Goal: Task Accomplishment & Management: Use online tool/utility

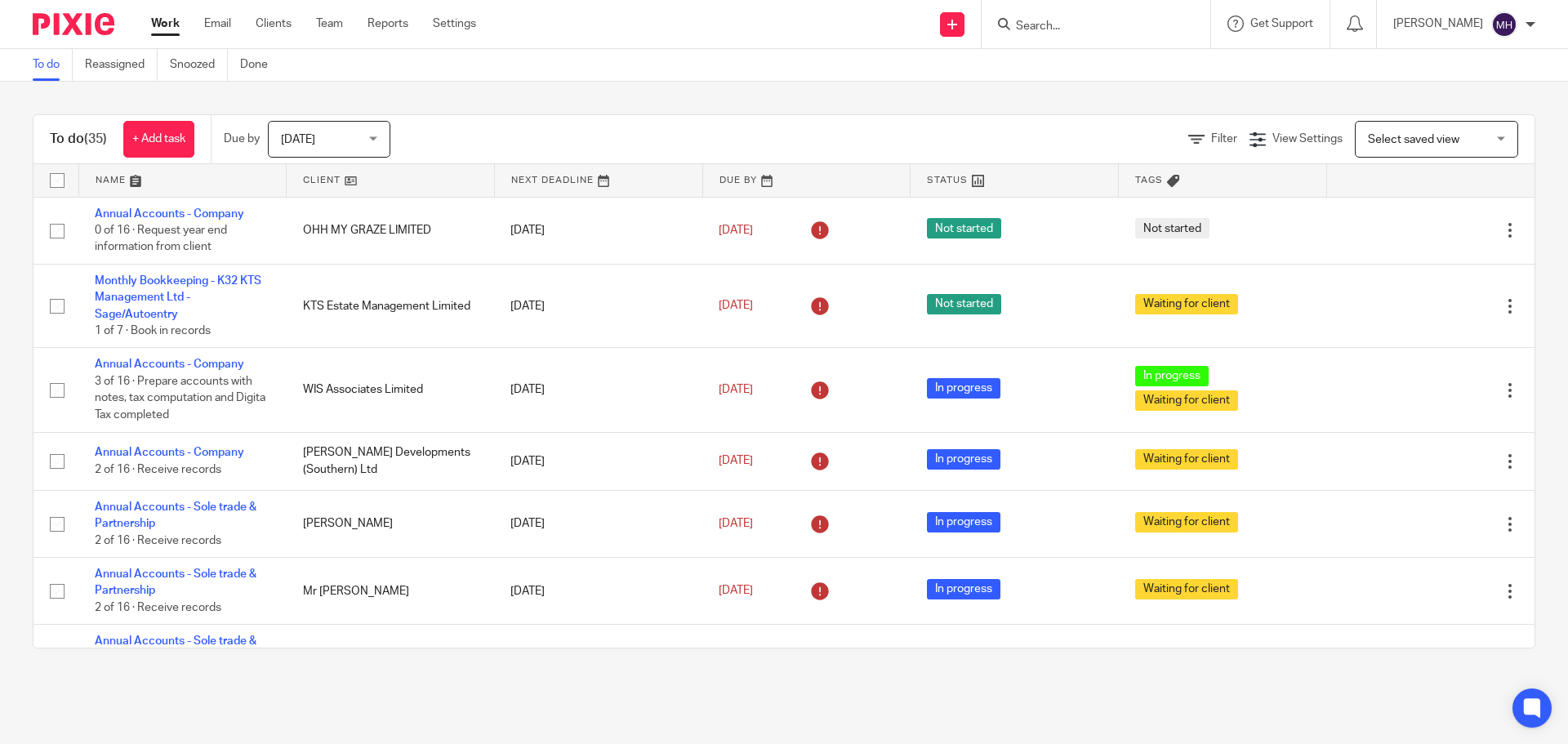
click at [505, 90] on div "To do (35) + Add task Due by Today Today Today Tomorrow This week Next week Thi…" at bounding box center [784, 381] width 1568 height 600
click at [1095, 25] on input "Search" at bounding box center [1087, 27] width 147 height 15
click at [1101, 22] on input "Search" at bounding box center [1087, 27] width 147 height 15
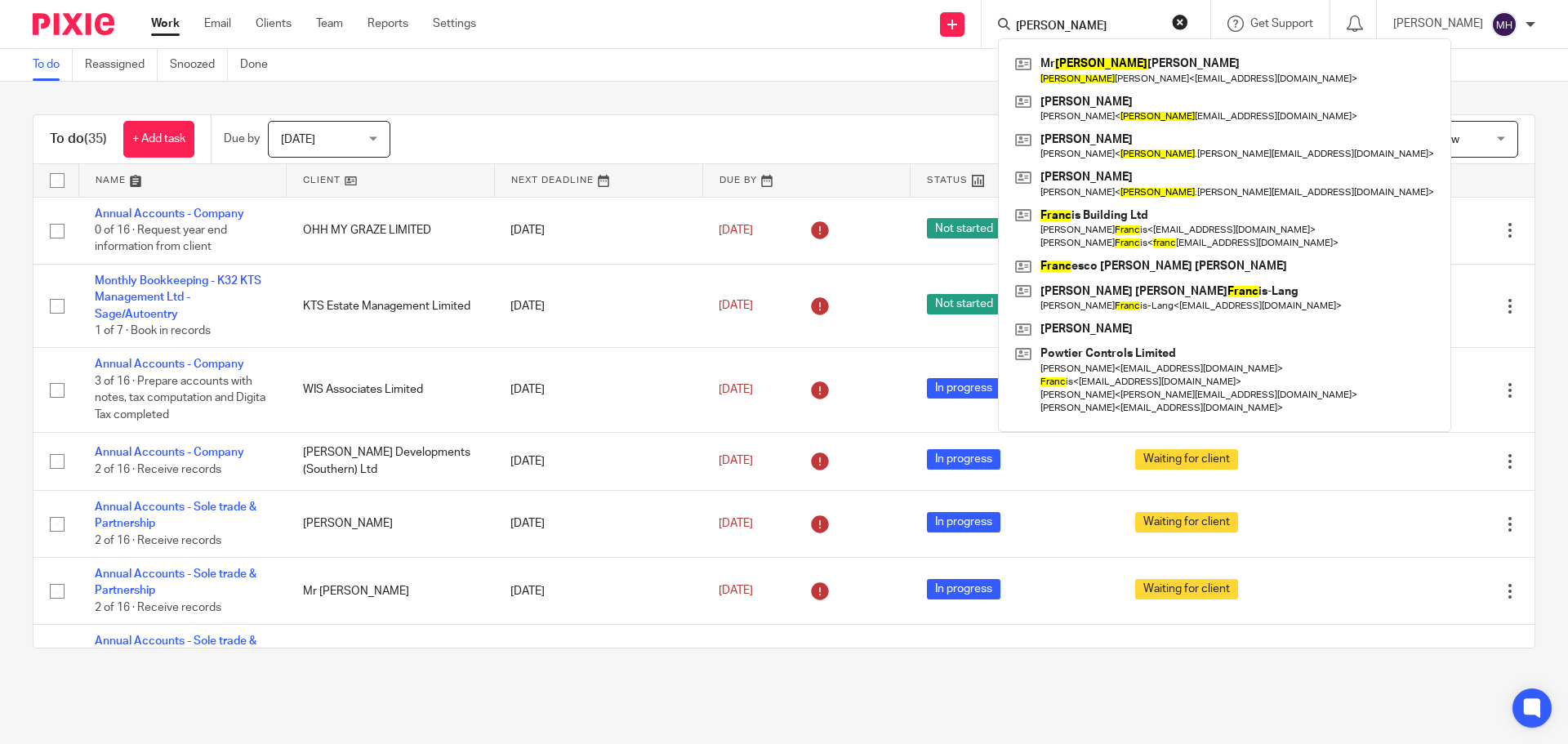
type input "frank"
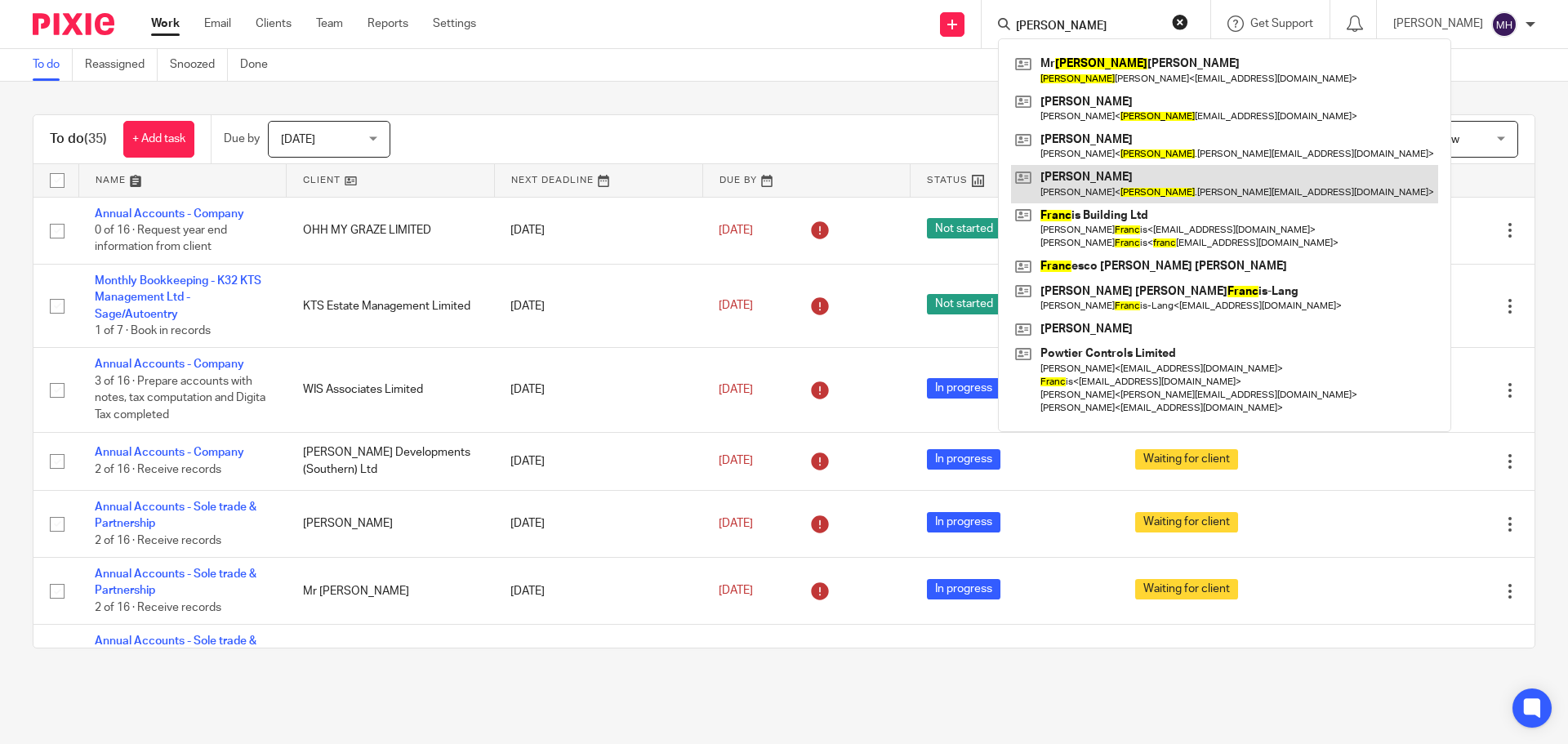
click at [1121, 191] on link at bounding box center [1224, 184] width 427 height 38
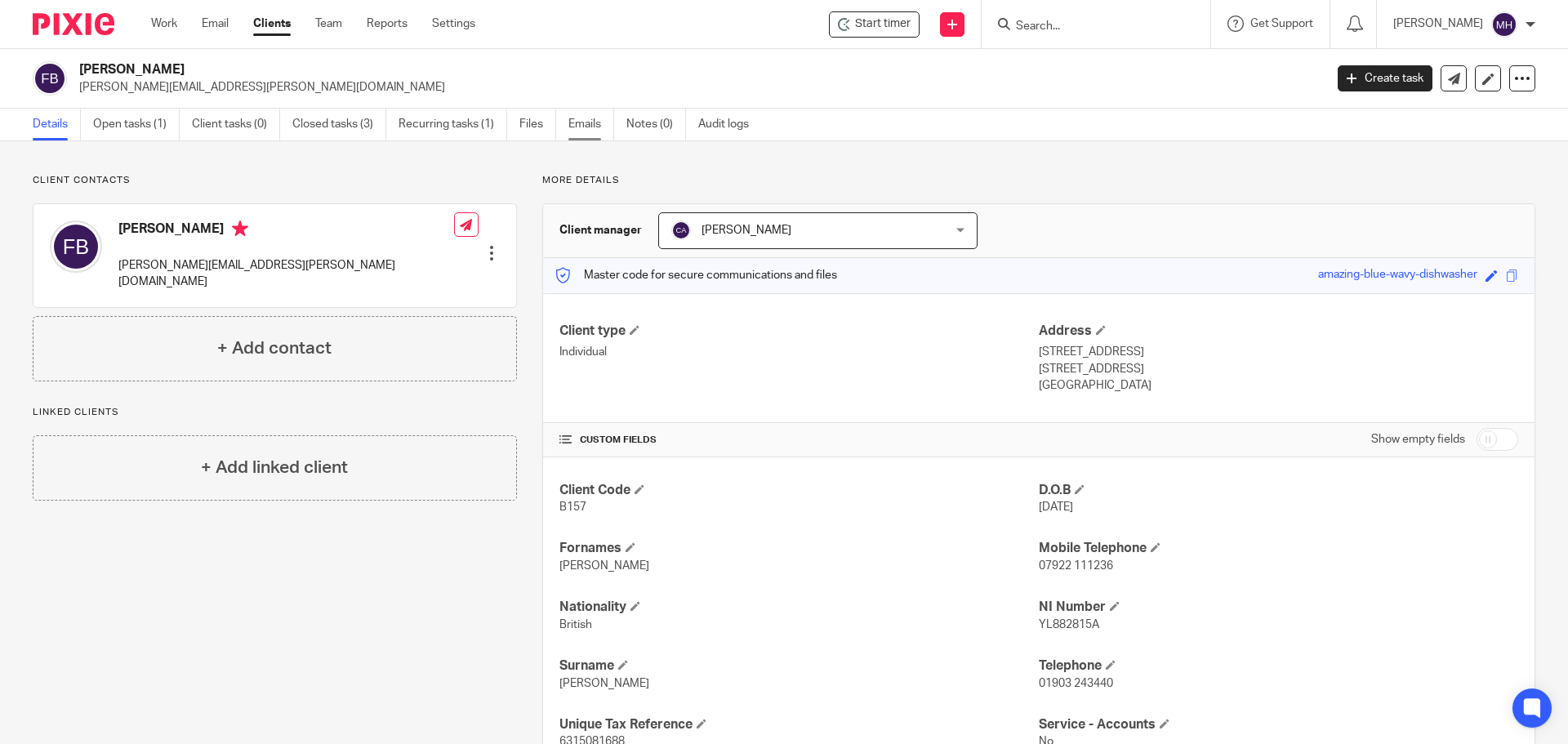
click at [586, 121] on link "Emails" at bounding box center [591, 125] width 45 height 32
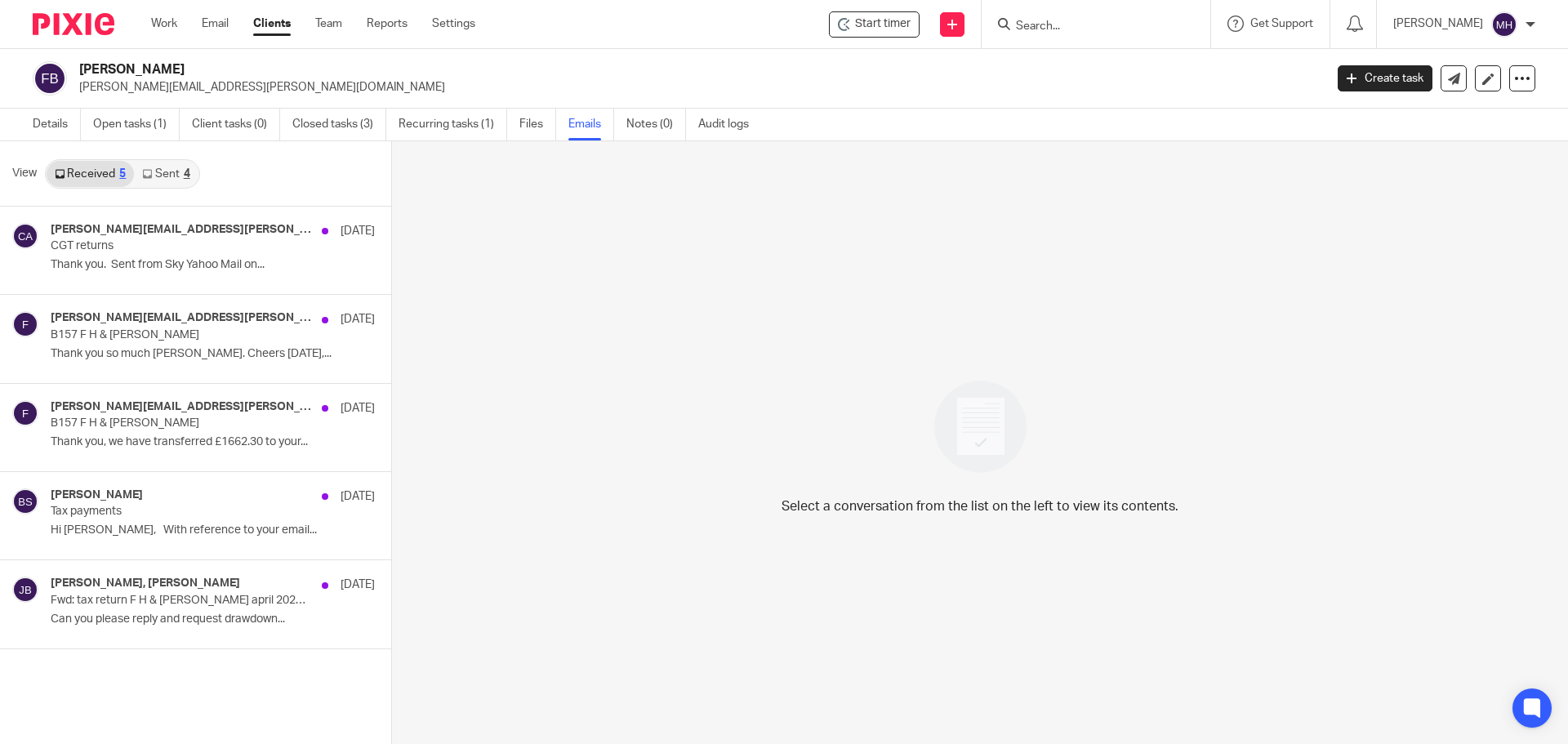
click at [179, 174] on link "Sent 4" at bounding box center [165, 174] width 63 height 27
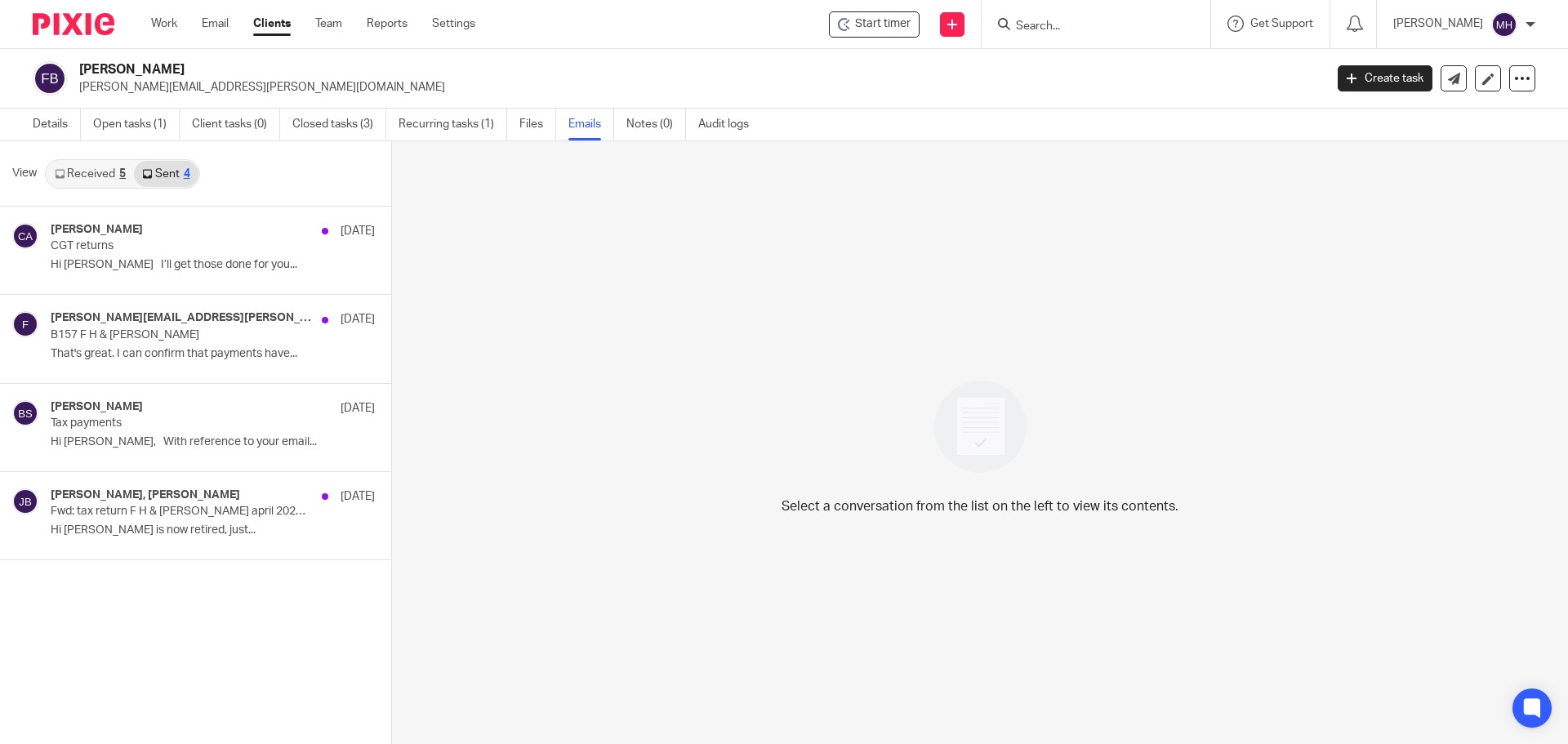
drag, startPoint x: 99, startPoint y: 170, endPoint x: 970, endPoint y: 316, distance: 883.2
click at [100, 171] on link "Received 5" at bounding box center [90, 174] width 87 height 27
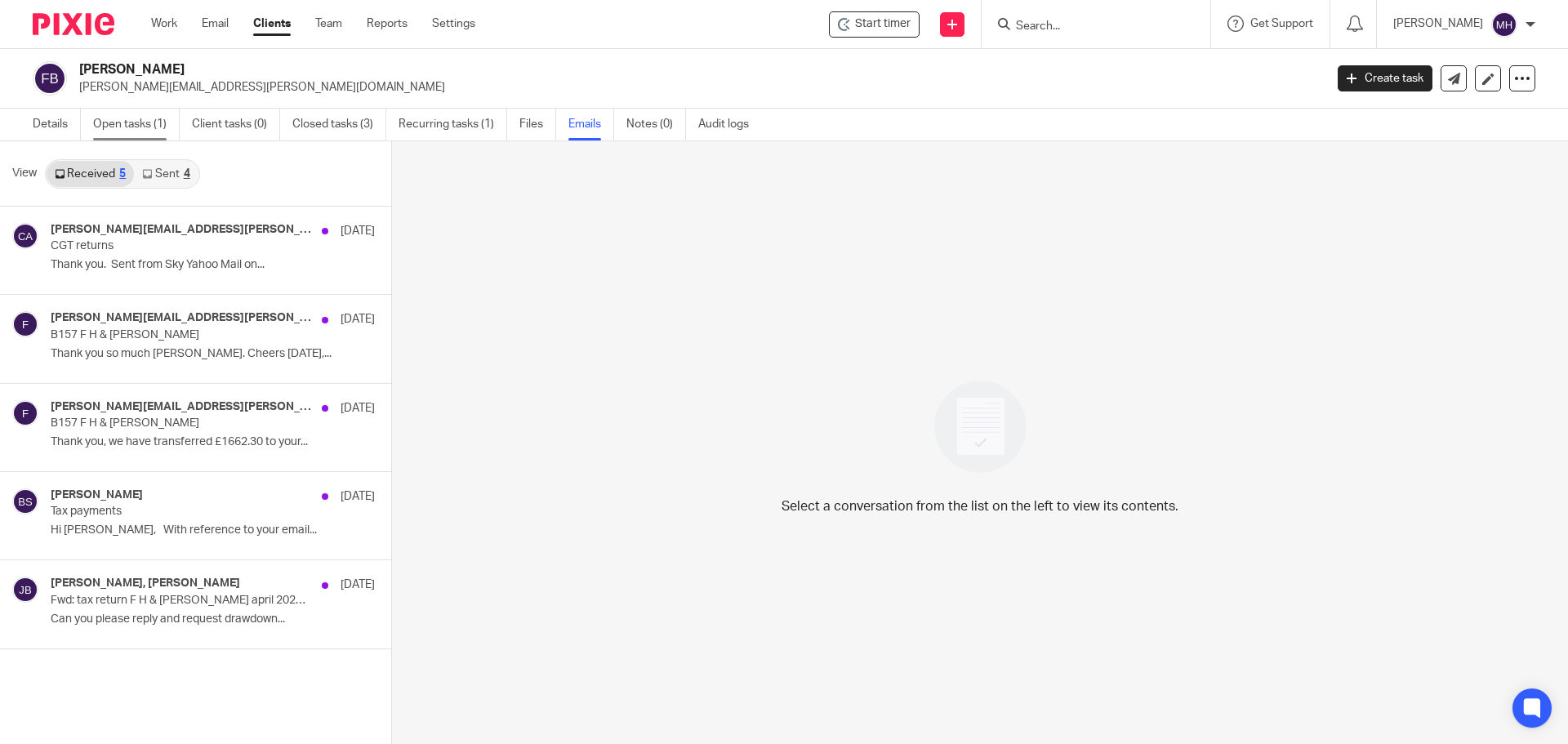
click at [129, 123] on link "Open tasks (1)" at bounding box center [135, 125] width 86 height 32
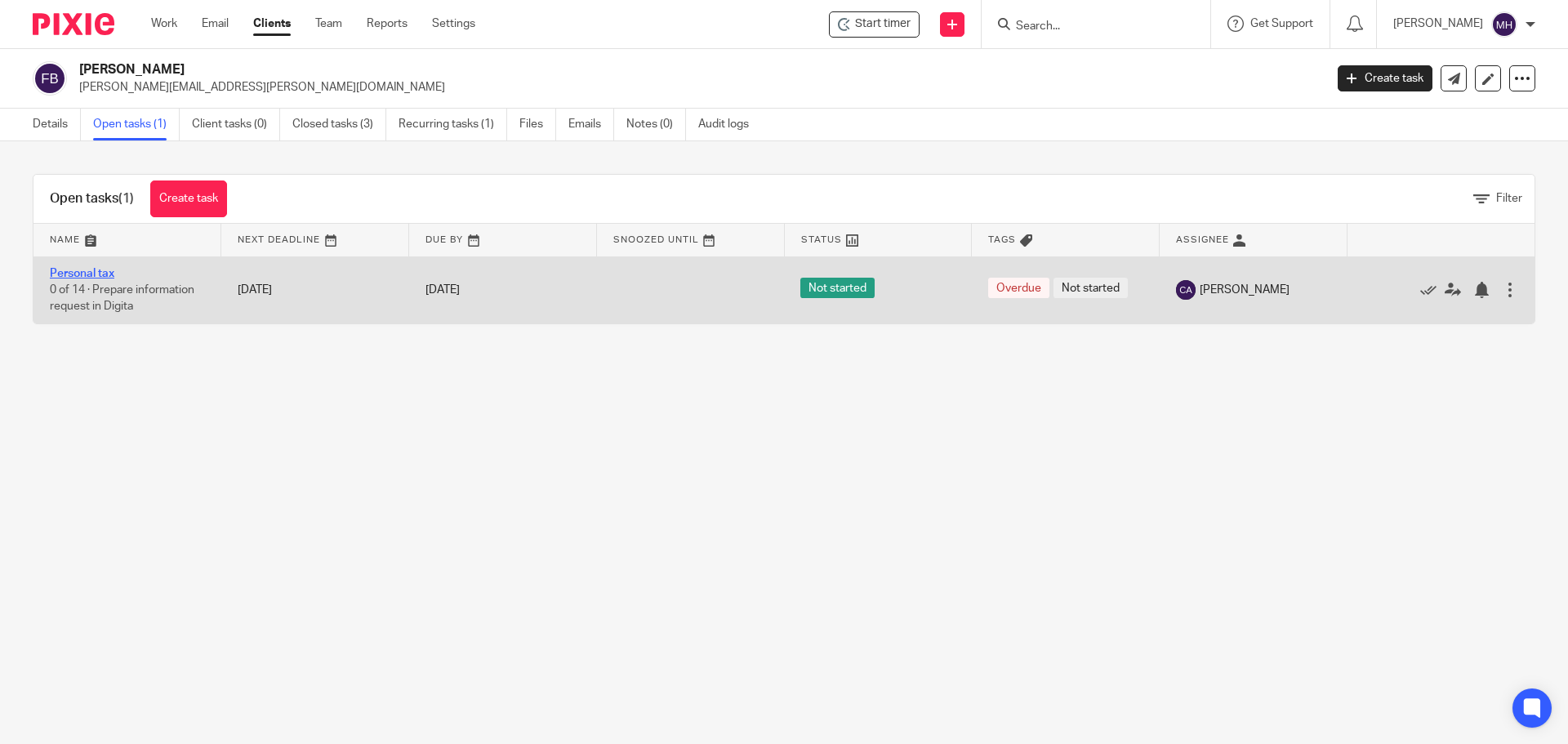
click at [97, 271] on link "Personal tax" at bounding box center [82, 274] width 64 height 11
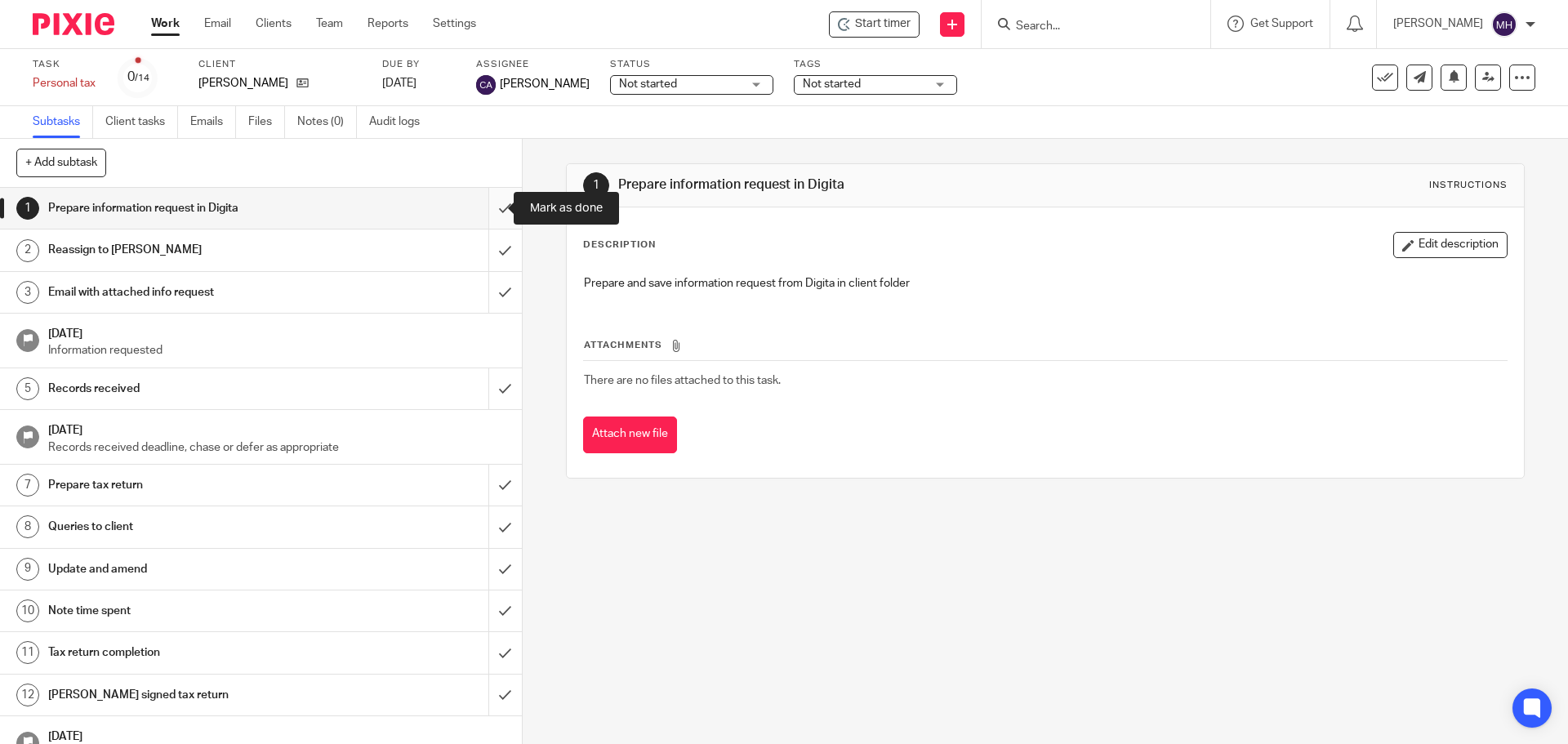
click at [491, 210] on input "submit" at bounding box center [261, 208] width 522 height 41
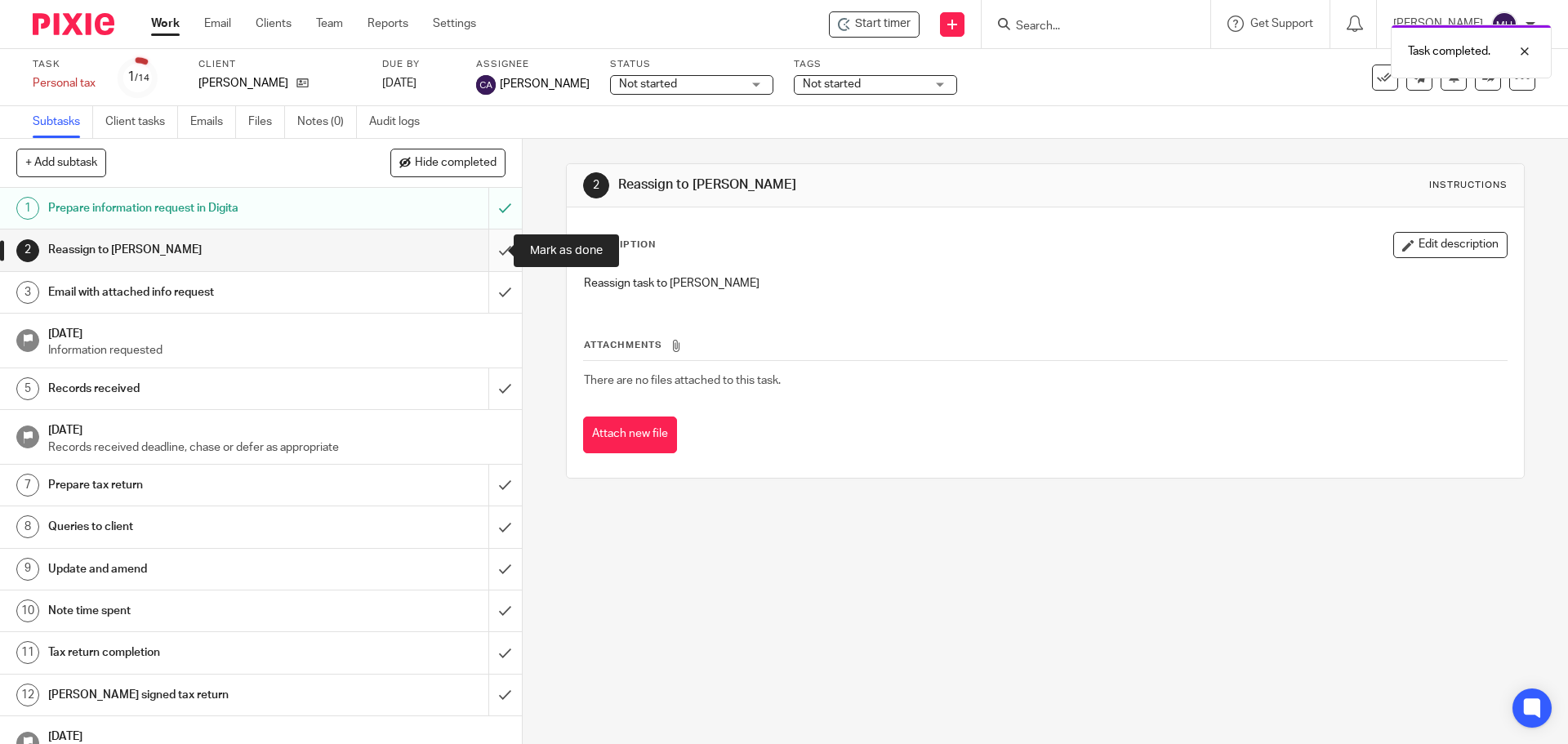
click at [487, 253] on input "submit" at bounding box center [261, 249] width 522 height 41
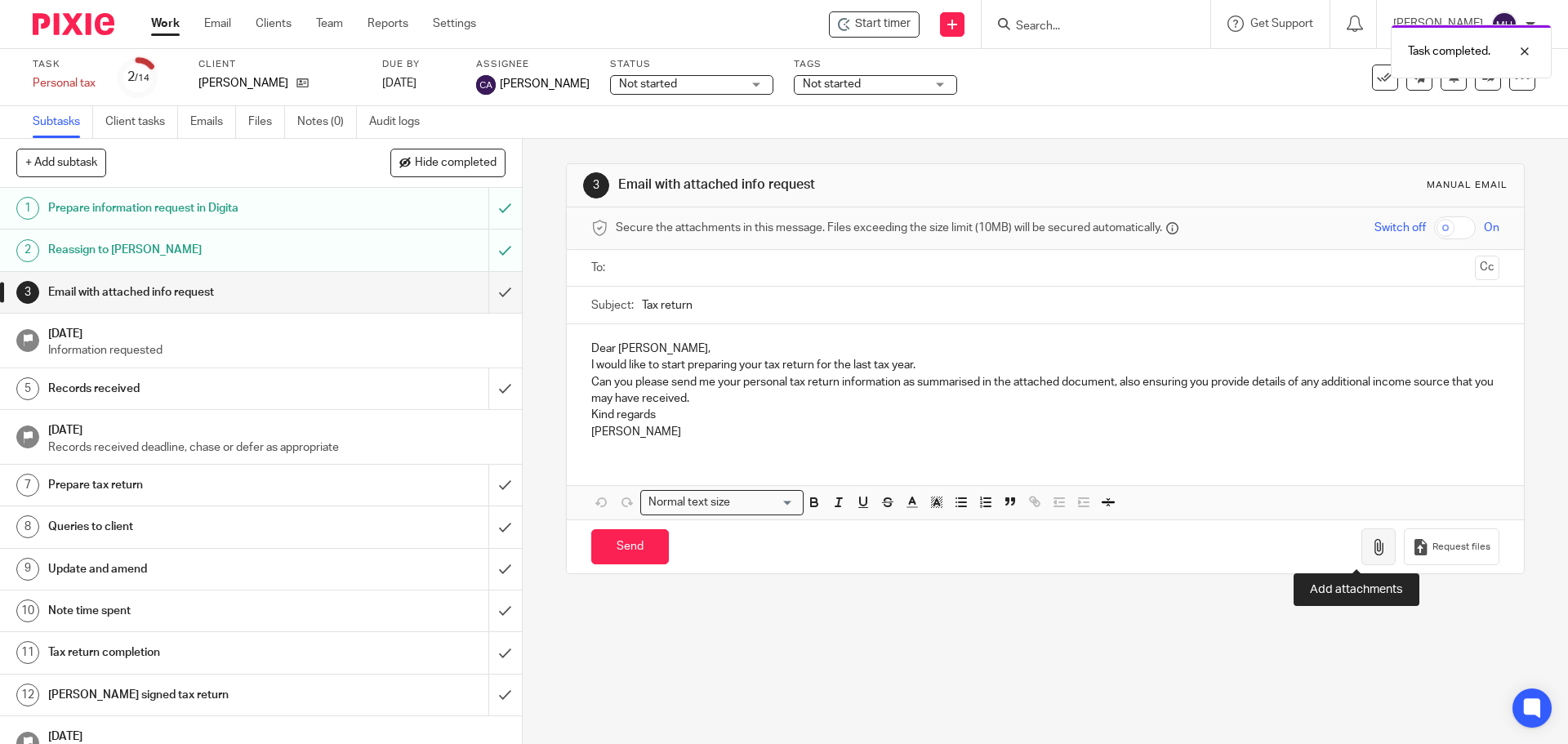
click at [1361, 543] on button "button" at bounding box center [1379, 547] width 34 height 37
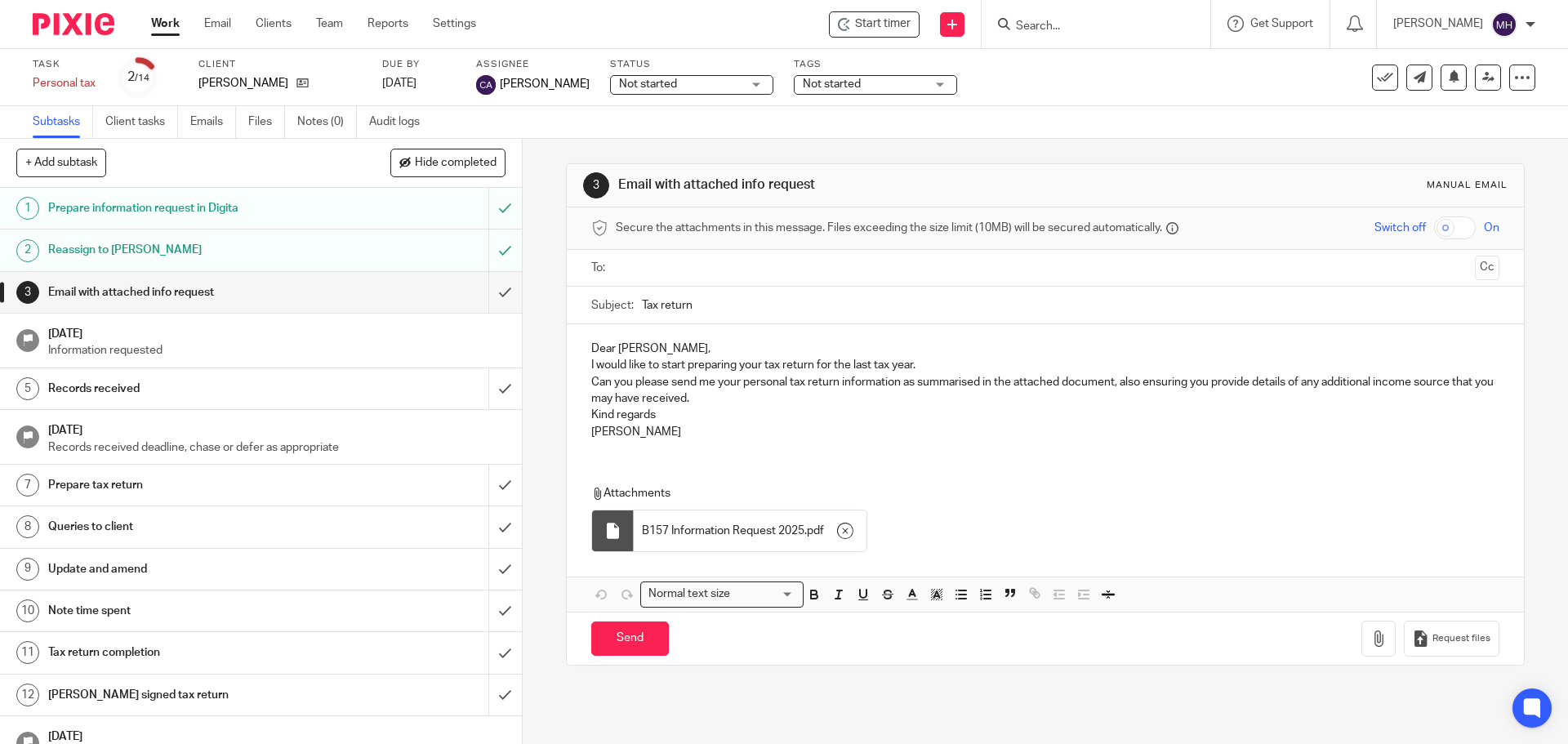
click at [666, 348] on p "Dear Francis," at bounding box center [1044, 348] width 907 height 16
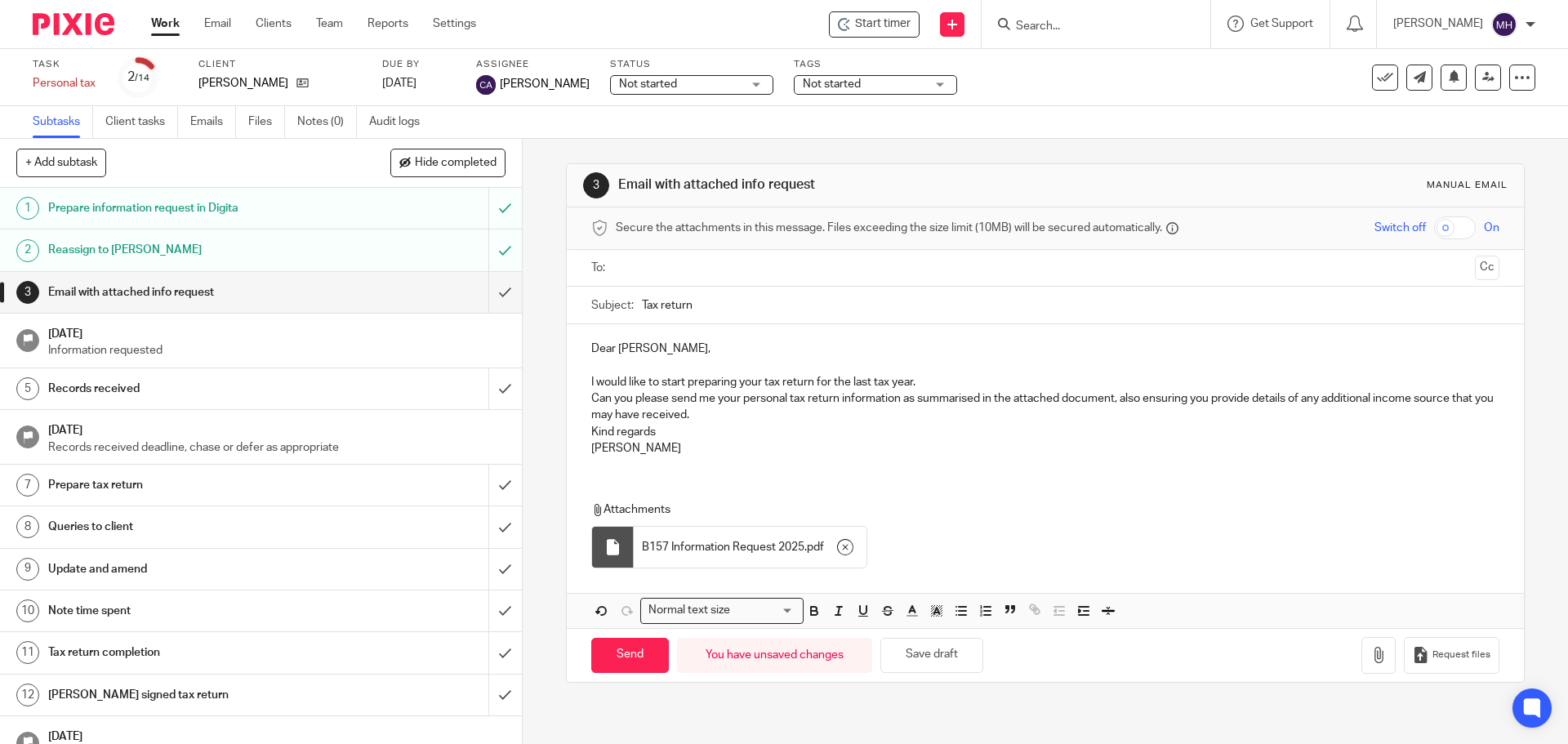
click at [665, 346] on p "Dear Francis," at bounding box center [1044, 348] width 907 height 16
drag, startPoint x: 612, startPoint y: 348, endPoint x: 586, endPoint y: 346, distance: 26.1
click at [591, 348] on p "Dear Frank" at bounding box center [1044, 348] width 907 height 16
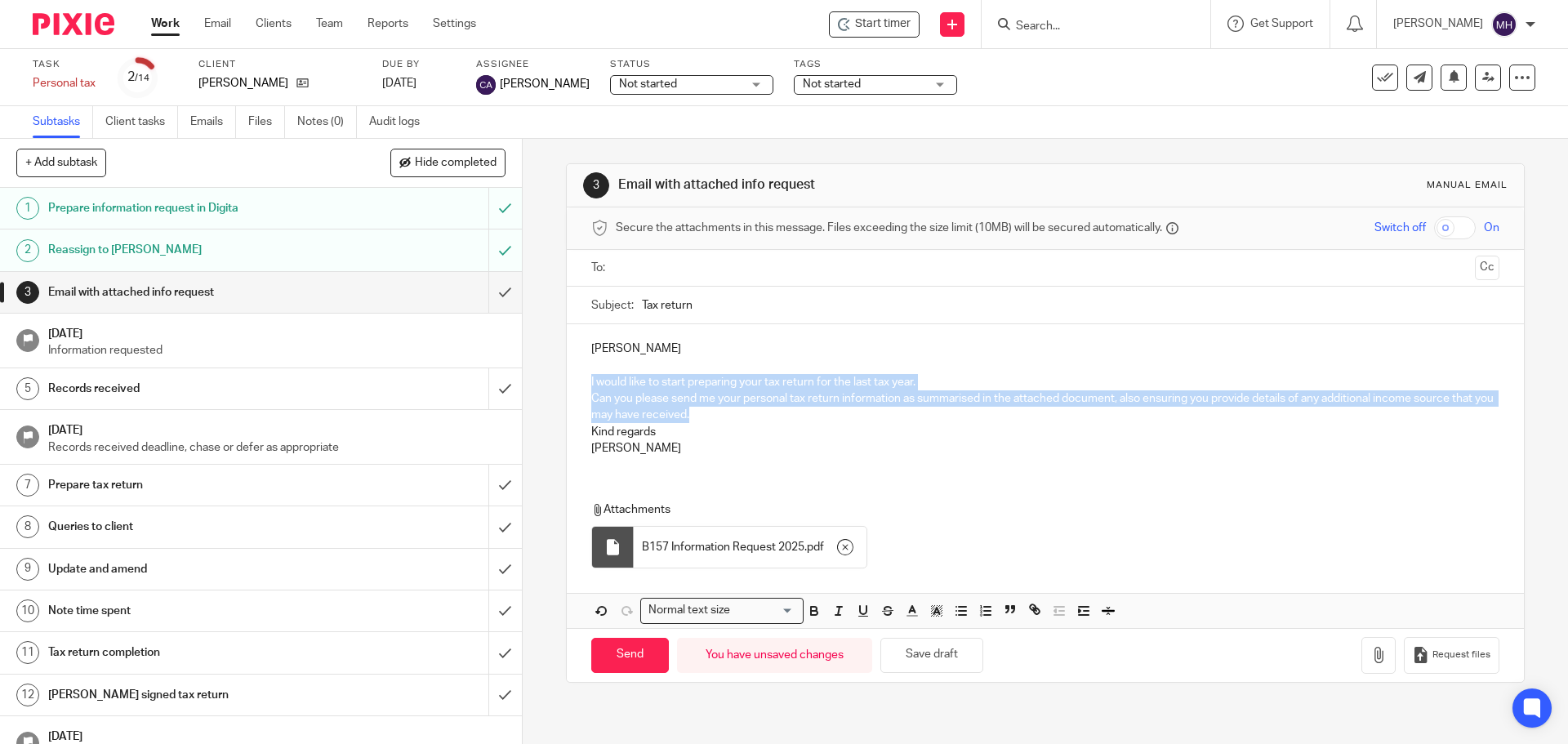
drag, startPoint x: 728, startPoint y: 420, endPoint x: 545, endPoint y: 377, distance: 188.0
click at [545, 377] on div "3 Email with attached info request Manual email Secure the attachments in this …" at bounding box center [1045, 441] width 1045 height 606
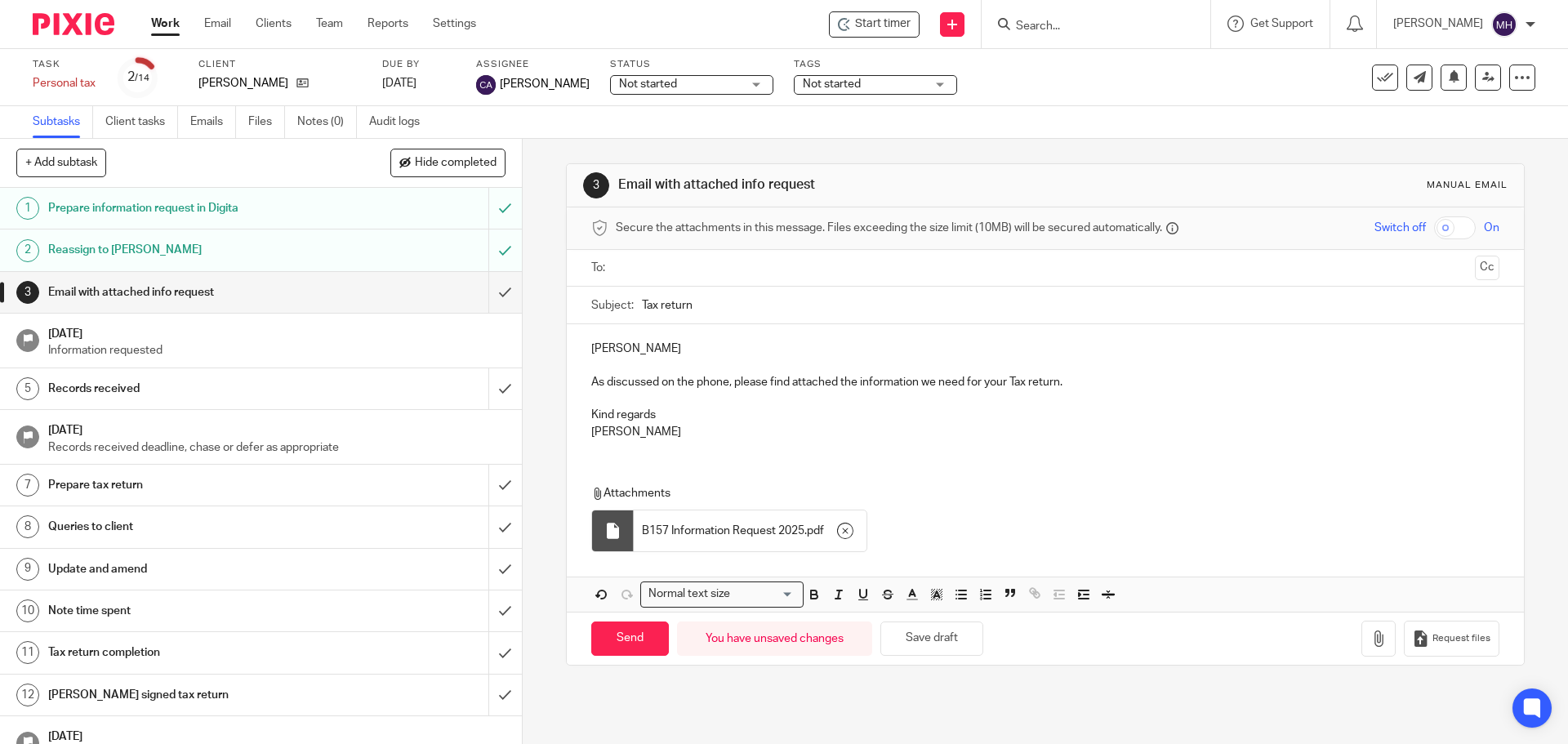
click at [637, 257] on ul at bounding box center [1045, 268] width 856 height 27
click at [641, 263] on input "text" at bounding box center [1044, 268] width 846 height 19
click at [1474, 274] on button "Cc" at bounding box center [1487, 269] width 25 height 25
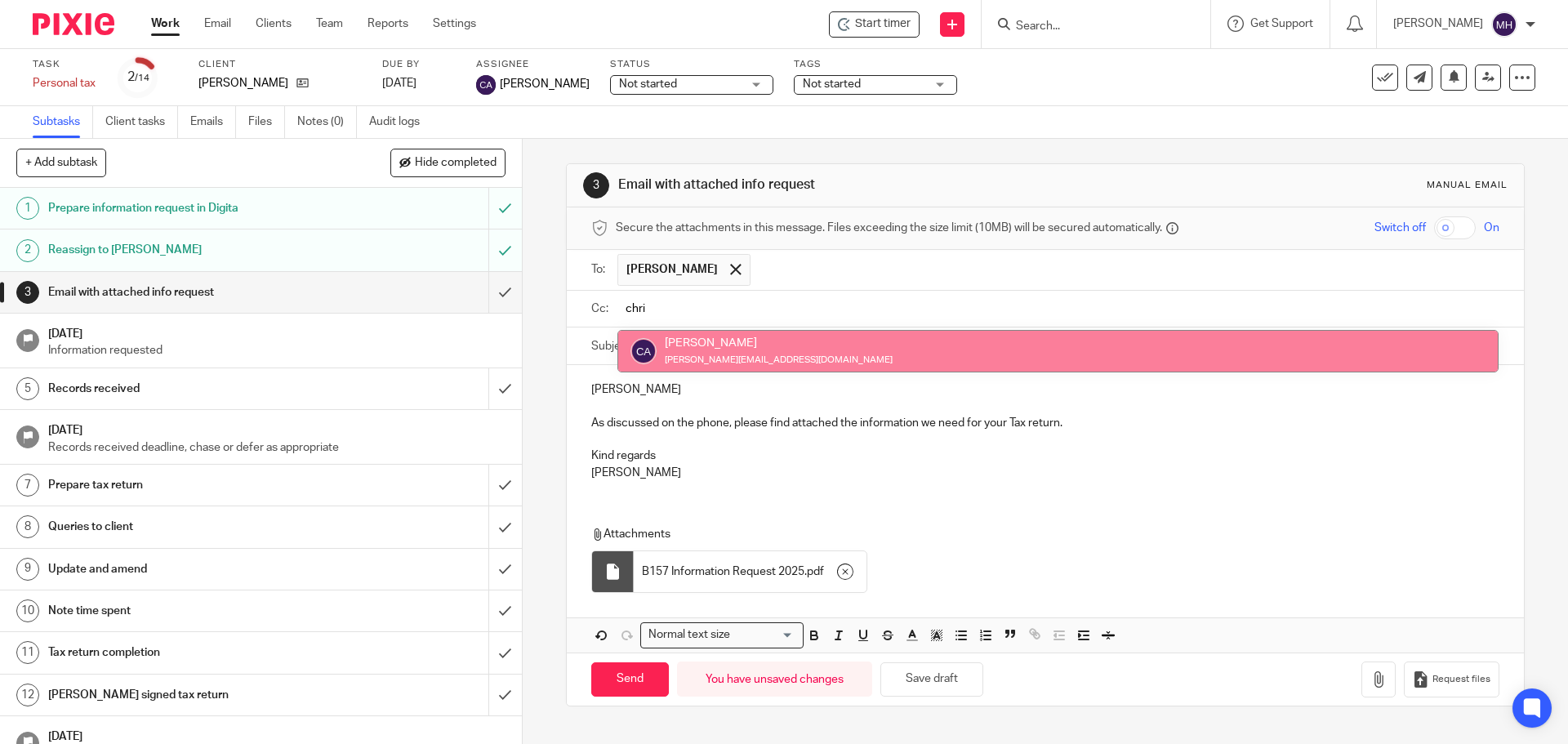
type input "chri"
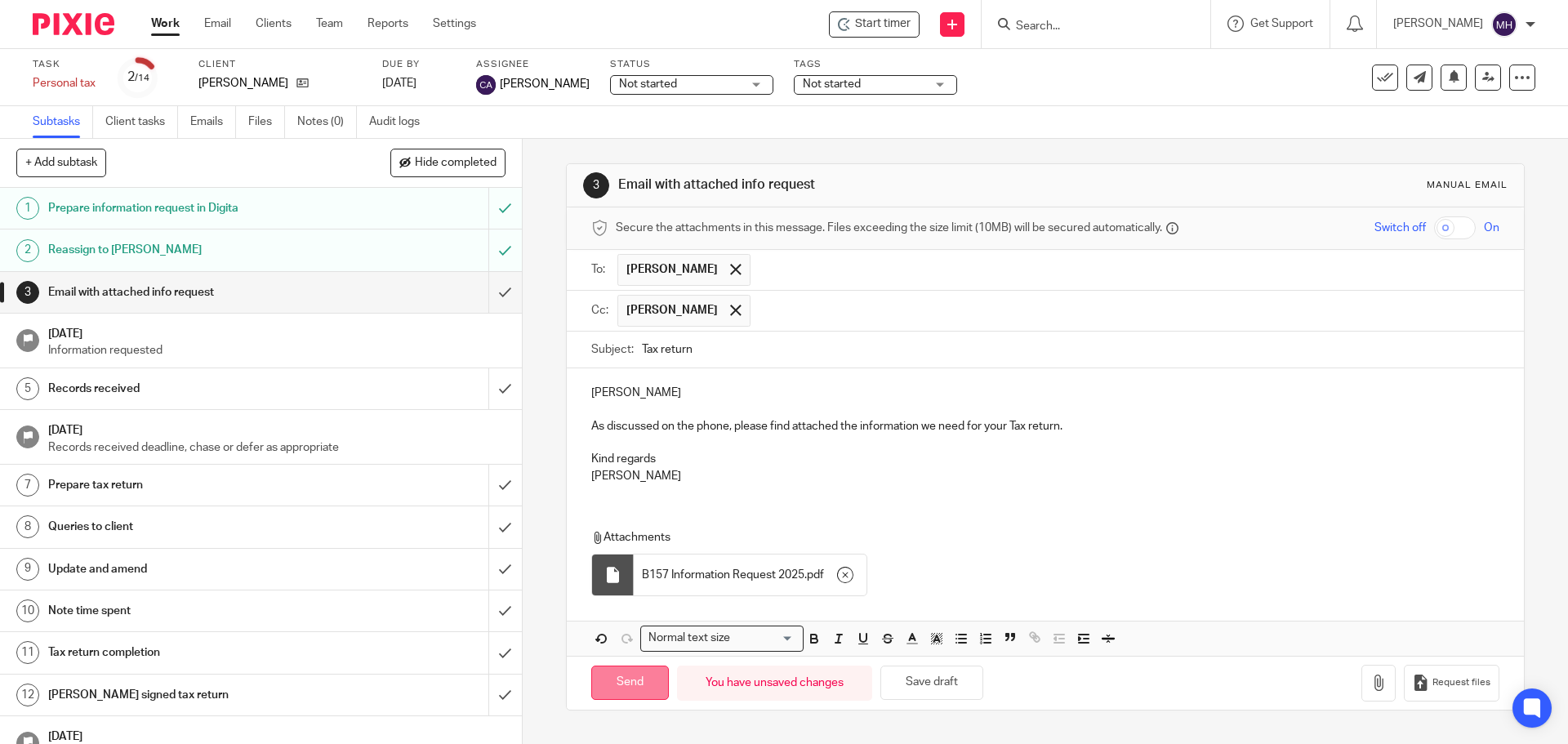
click at [619, 691] on input "Send" at bounding box center [630, 682] width 78 height 35
type input "Sent"
